Goal: Use online tool/utility: Use online tool/utility

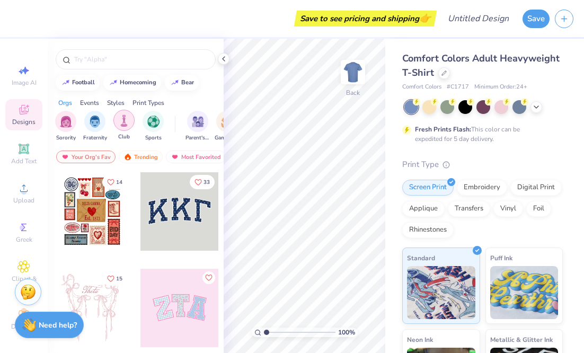
click at [132, 124] on div "filter for Club" at bounding box center [123, 120] width 21 height 21
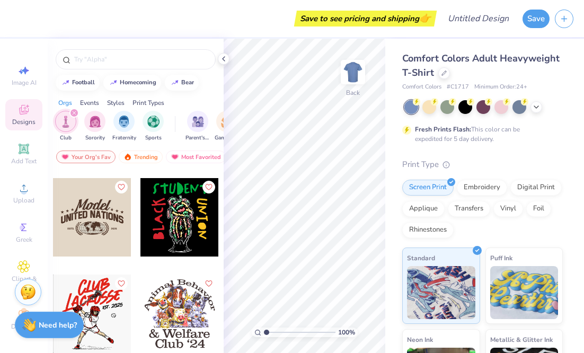
scroll to position [1250, 0]
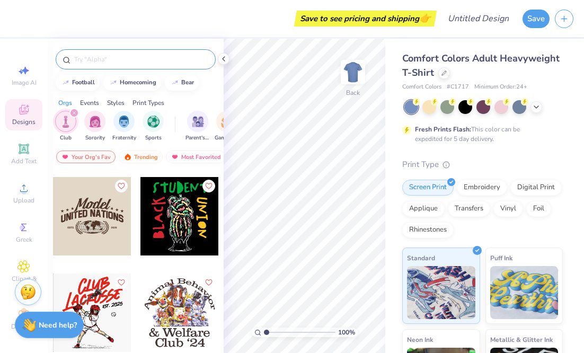
click at [137, 54] on input "text" at bounding box center [141, 59] width 136 height 11
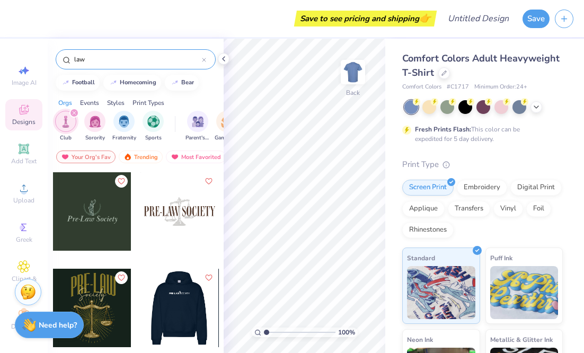
scroll to position [0, 0]
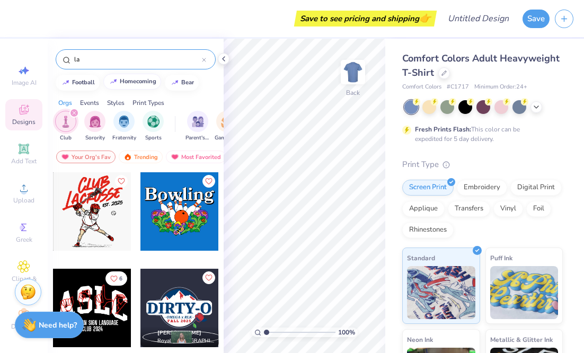
type input "l"
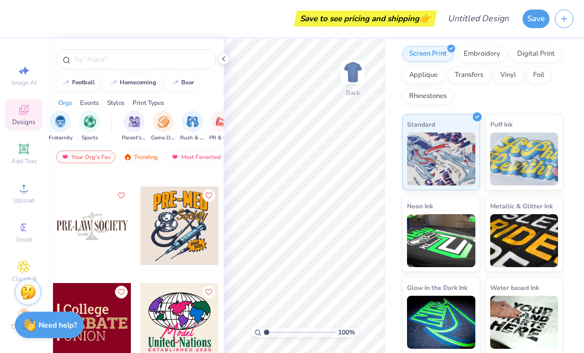
scroll to position [6246, 0]
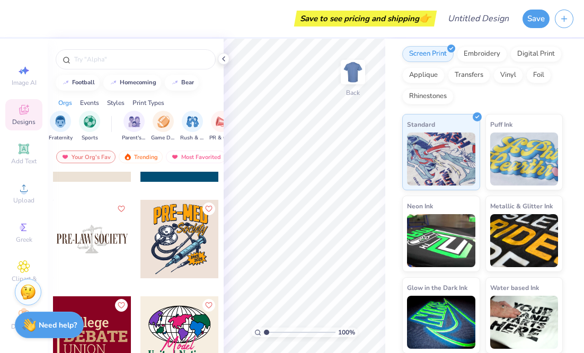
click at [95, 249] on div at bounding box center [92, 239] width 78 height 78
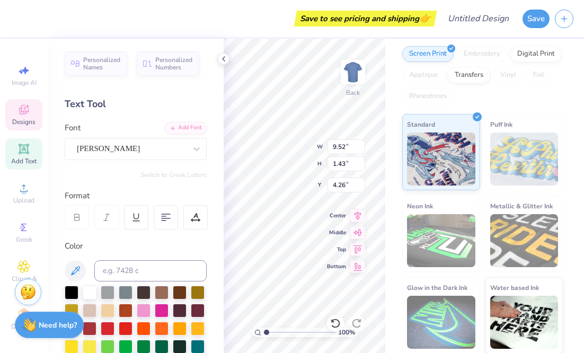
scroll to position [0, 0]
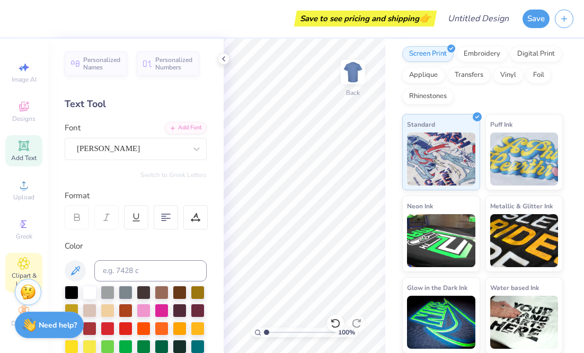
click at [20, 264] on icon at bounding box center [23, 263] width 12 height 13
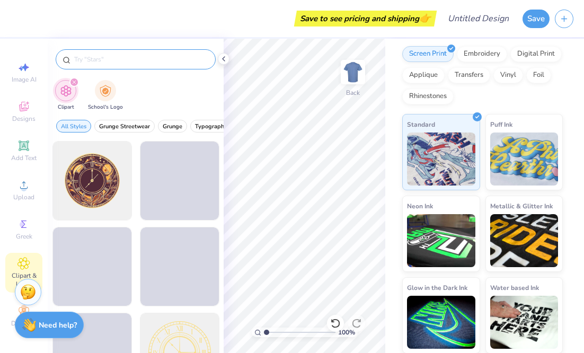
click at [146, 61] on input "text" at bounding box center [141, 59] width 136 height 11
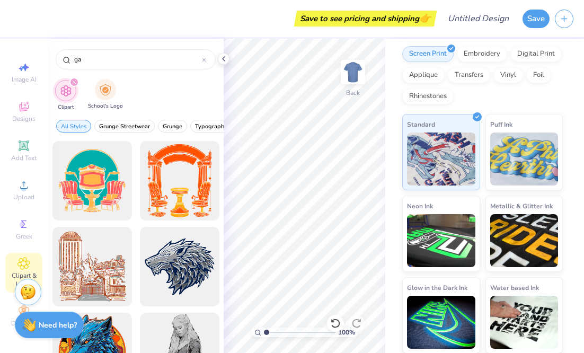
type input "g"
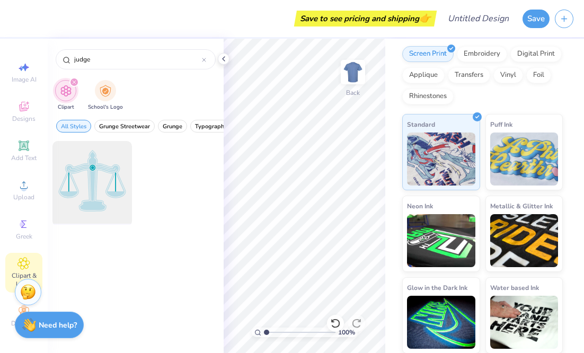
type input "judge"
click at [95, 188] on div at bounding box center [91, 180] width 87 height 87
click at [68, 91] on img "filter for Clipart" at bounding box center [66, 91] width 12 height 12
click at [24, 189] on circle at bounding box center [24, 189] width 6 height 6
click at [24, 95] on div "Image AI Designs Add Text Upload Greek Clipart & logos Decorate" at bounding box center [23, 194] width 37 height 275
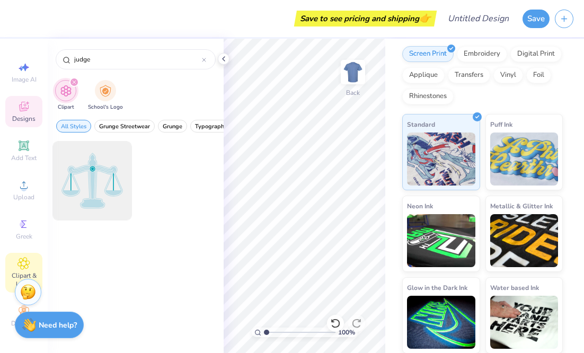
click at [23, 101] on icon at bounding box center [23, 106] width 13 height 13
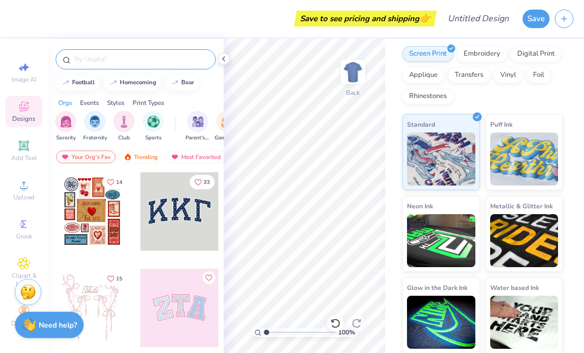
click at [121, 56] on input "text" at bounding box center [141, 59] width 136 height 11
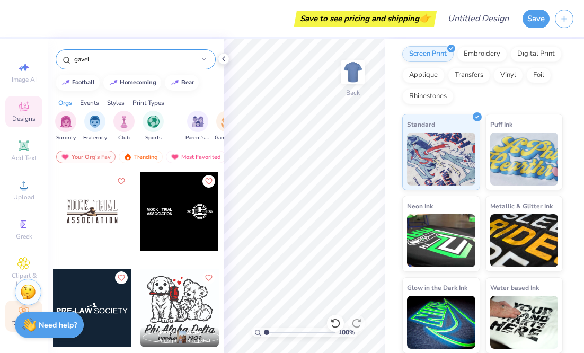
type input "gavel"
click at [12, 318] on div "Decorate" at bounding box center [23, 316] width 37 height 31
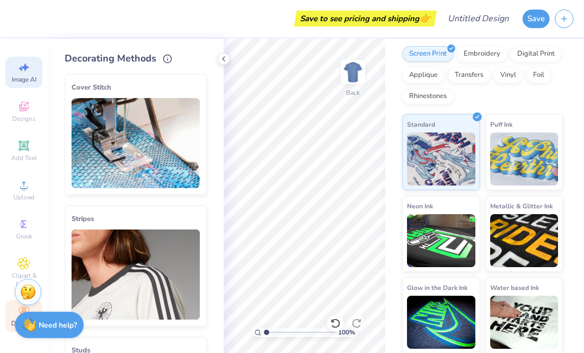
click at [32, 77] on span "Image AI" at bounding box center [24, 79] width 25 height 8
select select "4"
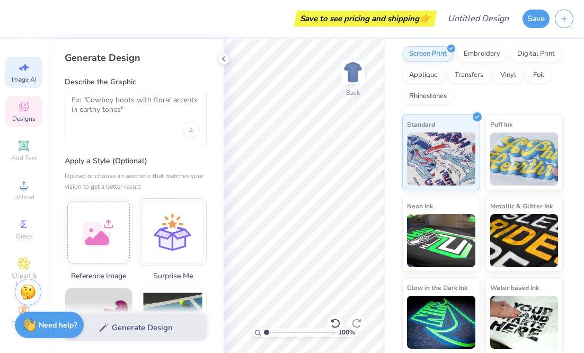
click at [20, 107] on icon at bounding box center [24, 107] width 10 height 10
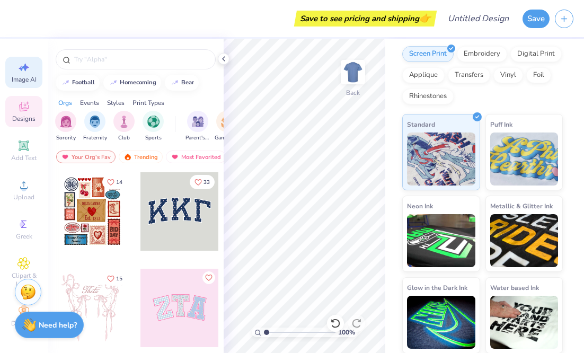
click at [28, 84] on div "Image AI" at bounding box center [23, 72] width 37 height 31
select select "4"
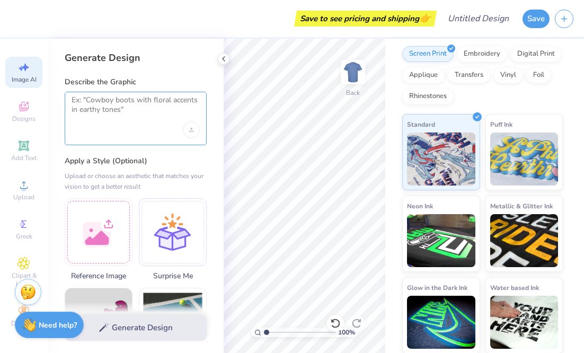
click at [105, 119] on textarea at bounding box center [136, 108] width 128 height 27
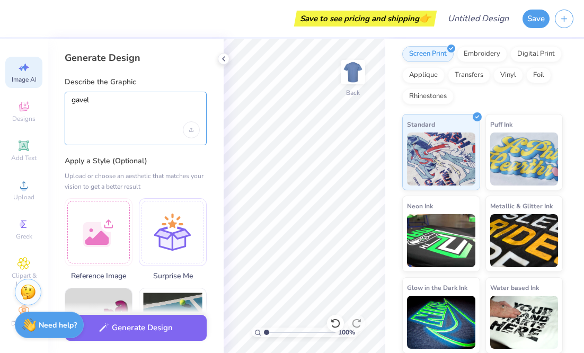
click at [138, 98] on textarea "gavel" at bounding box center [136, 108] width 128 height 27
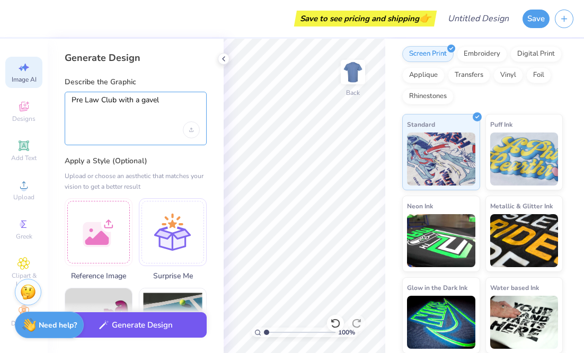
type textarea "Pre Law Club with a gavel"
click at [135, 323] on button "Generate Design" at bounding box center [136, 325] width 142 height 26
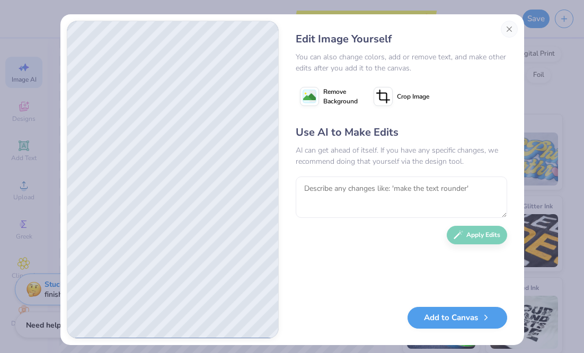
click at [356, 284] on div "Use AI to Make Edits AI can get ahead of itself. If you have any specific chang…" at bounding box center [402, 211] width 212 height 172
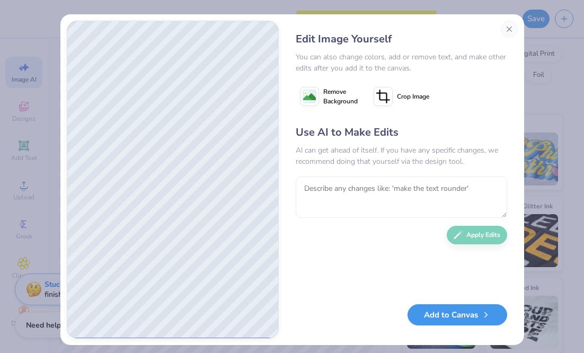
click at [436, 322] on button "Add to Canvas" at bounding box center [458, 315] width 100 height 22
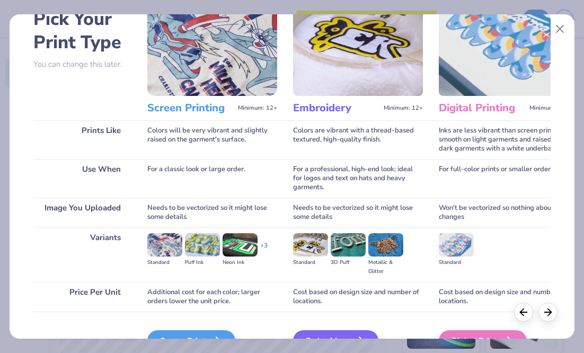
scroll to position [0, 0]
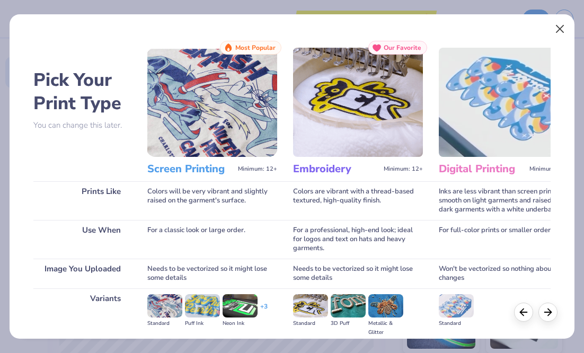
click at [564, 28] on button "Close" at bounding box center [560, 29] width 20 height 20
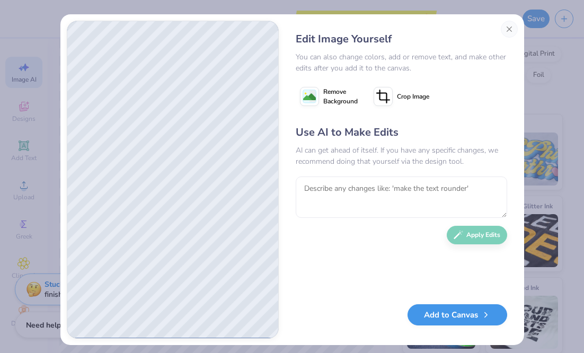
click at [434, 314] on button "Add to Canvas" at bounding box center [458, 315] width 100 height 22
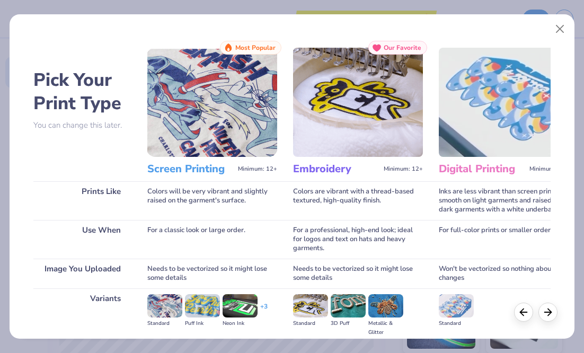
click at [224, 117] on img at bounding box center [212, 102] width 130 height 109
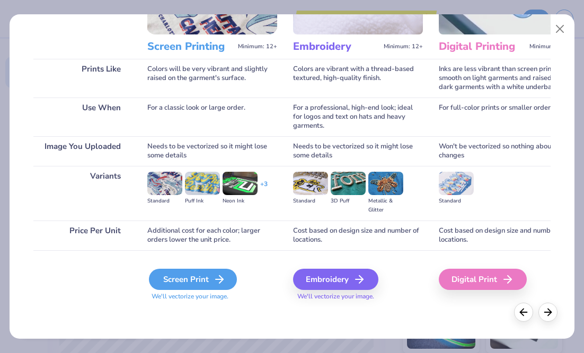
click at [202, 275] on div "Screen Print" at bounding box center [193, 279] width 88 height 21
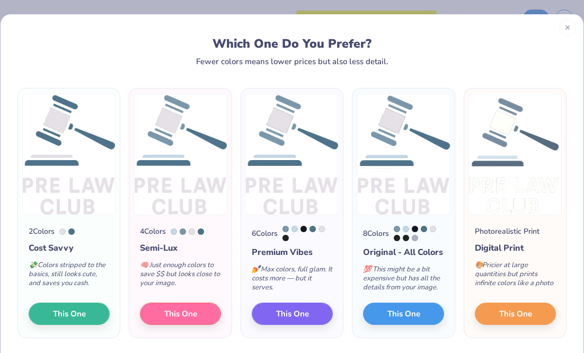
click at [567, 30] on icon at bounding box center [567, 27] width 7 height 7
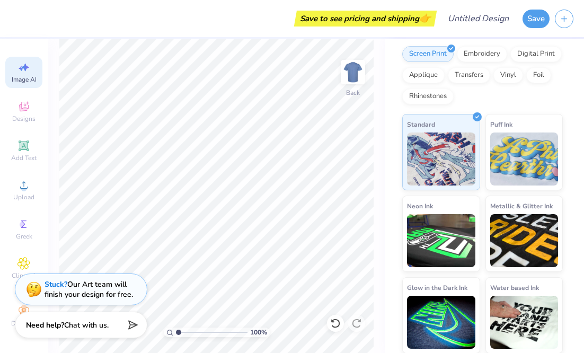
click at [25, 74] on div "Image AI" at bounding box center [23, 72] width 37 height 31
select select "4"
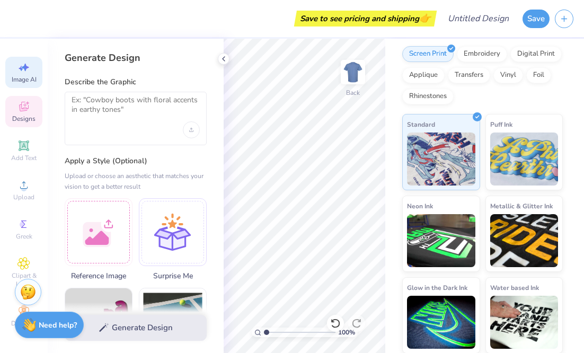
click at [16, 115] on span "Designs" at bounding box center [23, 119] width 23 height 8
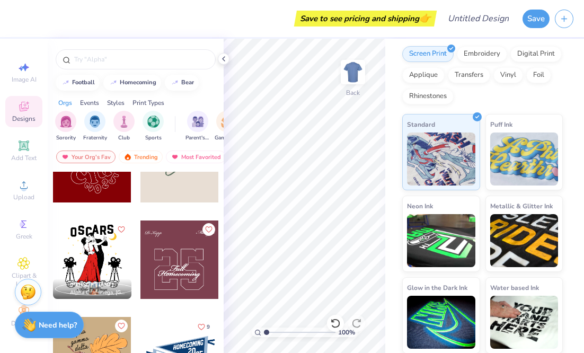
scroll to position [6981, 0]
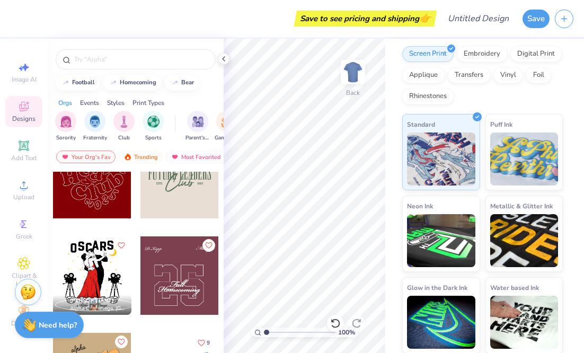
click at [191, 198] on div at bounding box center [180, 179] width 78 height 78
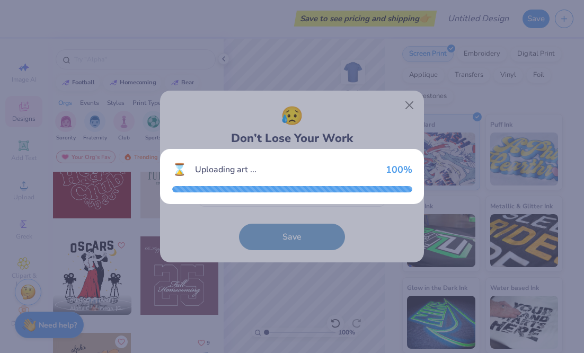
click at [408, 104] on div "⌛ Uploading art ... 100 %" at bounding box center [292, 176] width 584 height 353
click at [413, 108] on div "⌛ Uploading art ... 100 %" at bounding box center [292, 176] width 584 height 353
click at [349, 97] on div "⌛ Uploading art ... 100 %" at bounding box center [292, 176] width 584 height 353
